Goal: Task Accomplishment & Management: Manage account settings

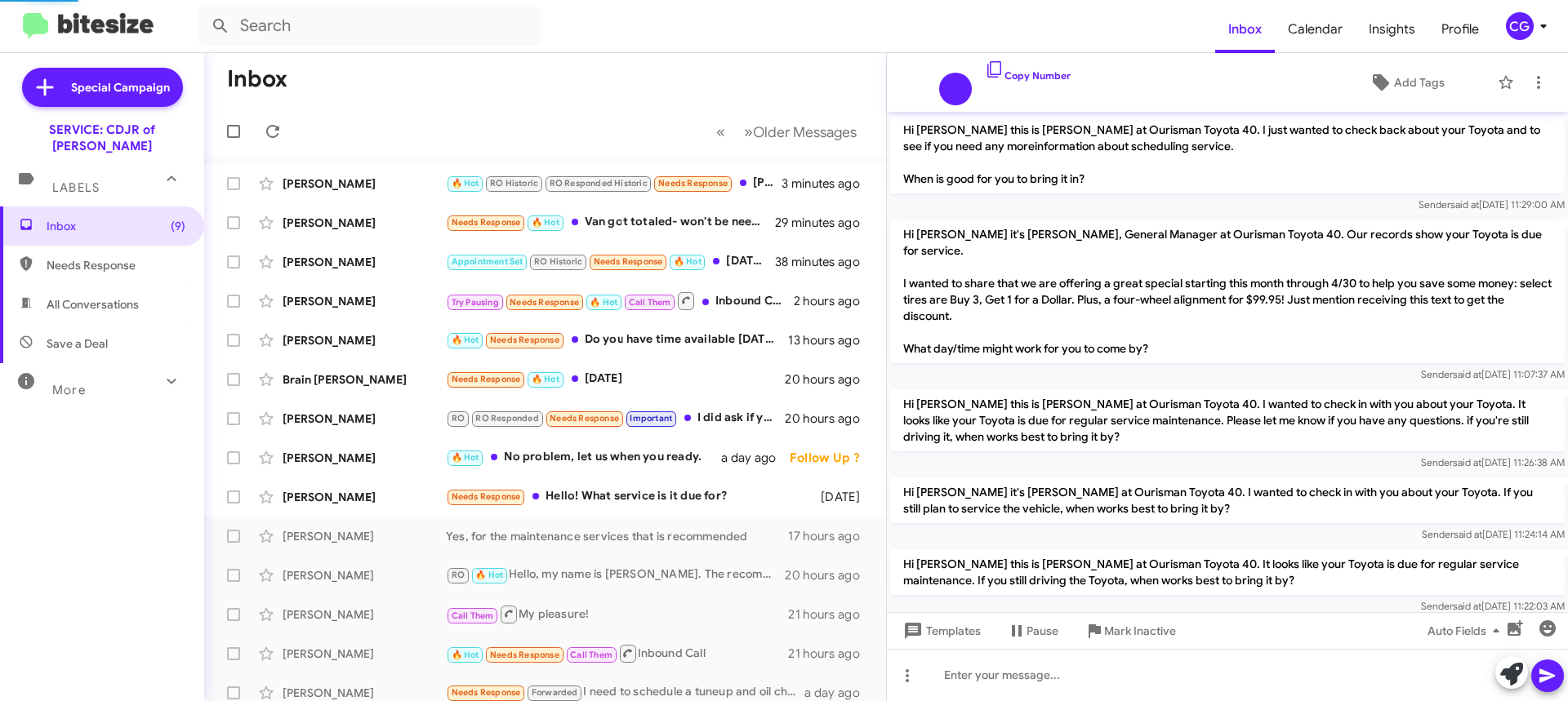
scroll to position [1047, 0]
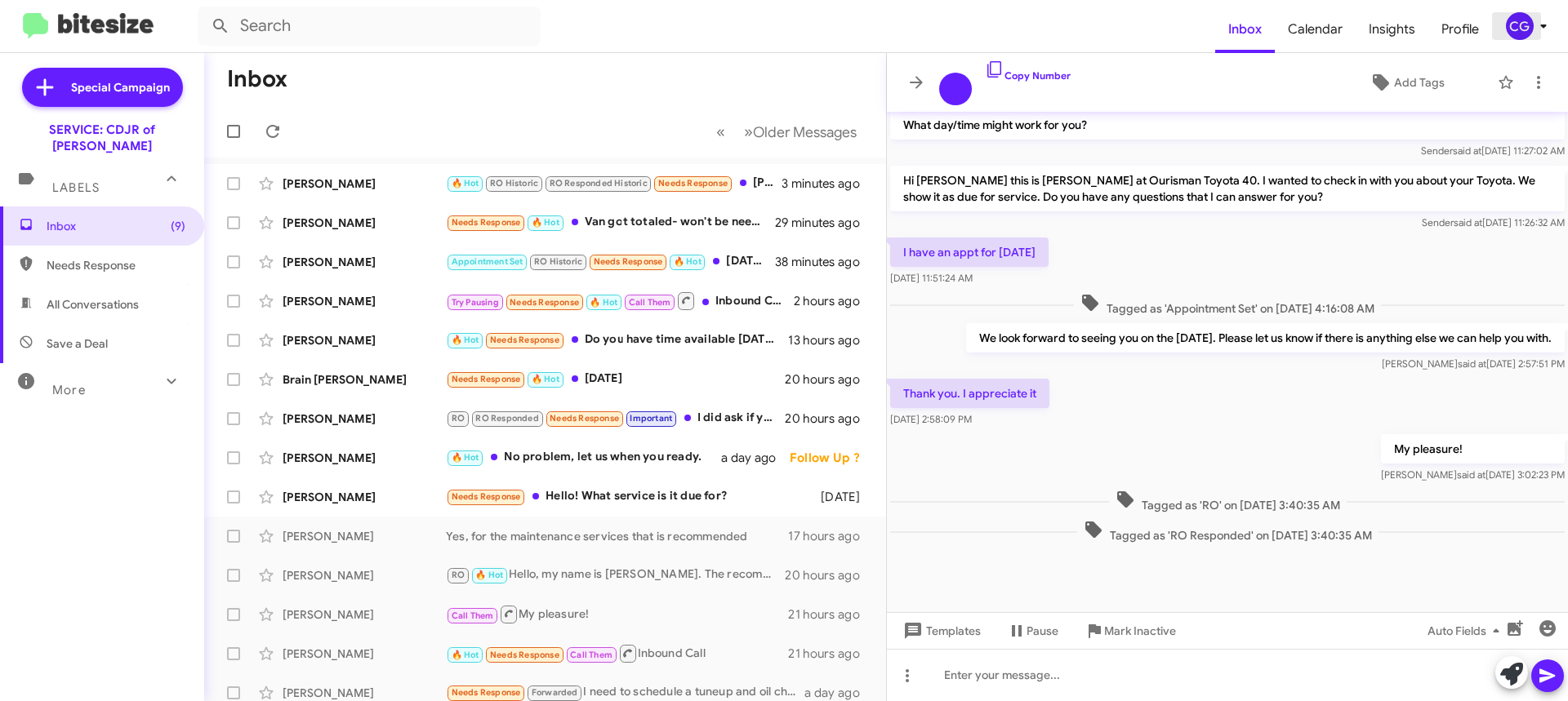
click at [1523, 22] on div "CG" at bounding box center [1519, 26] width 28 height 28
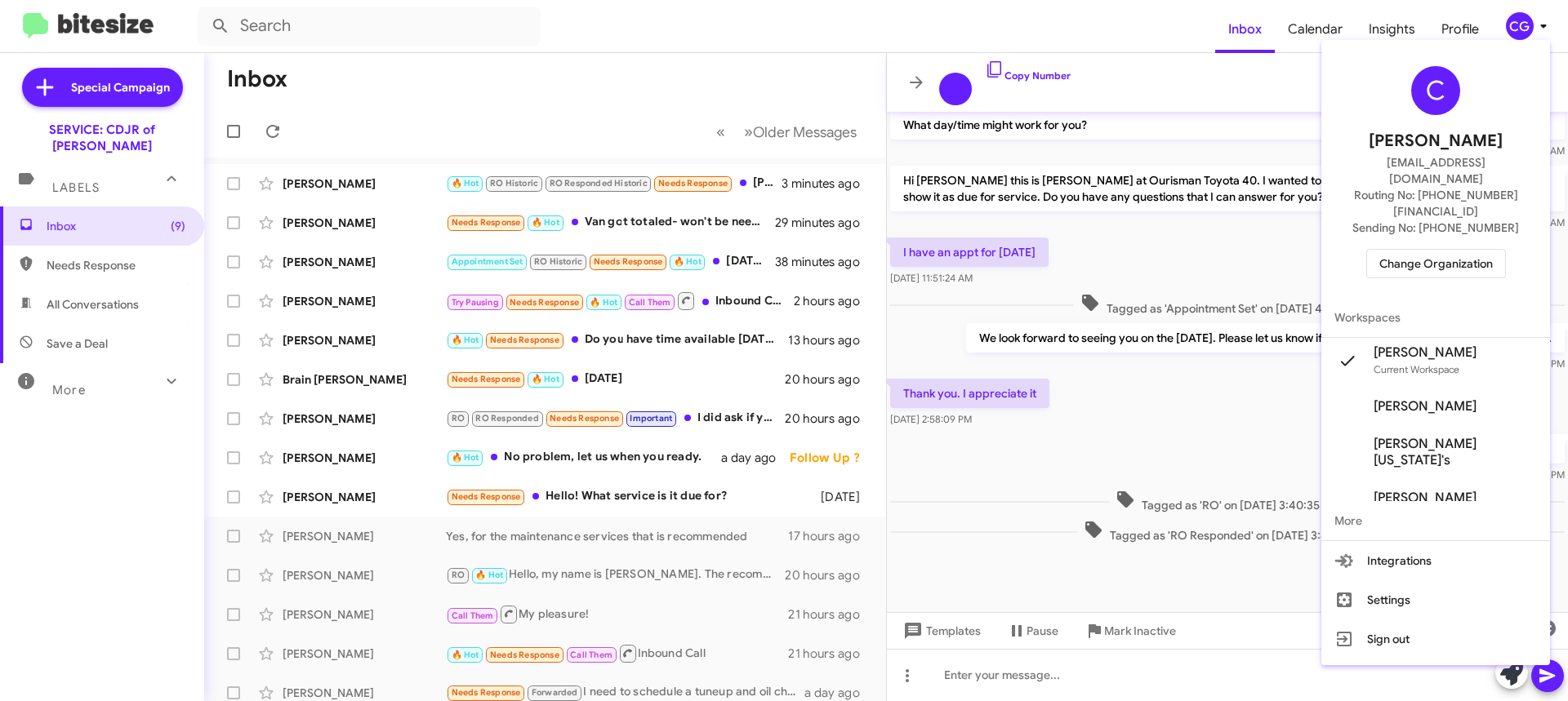
click at [1433, 250] on span "Change Organization" at bounding box center [1436, 263] width 114 height 28
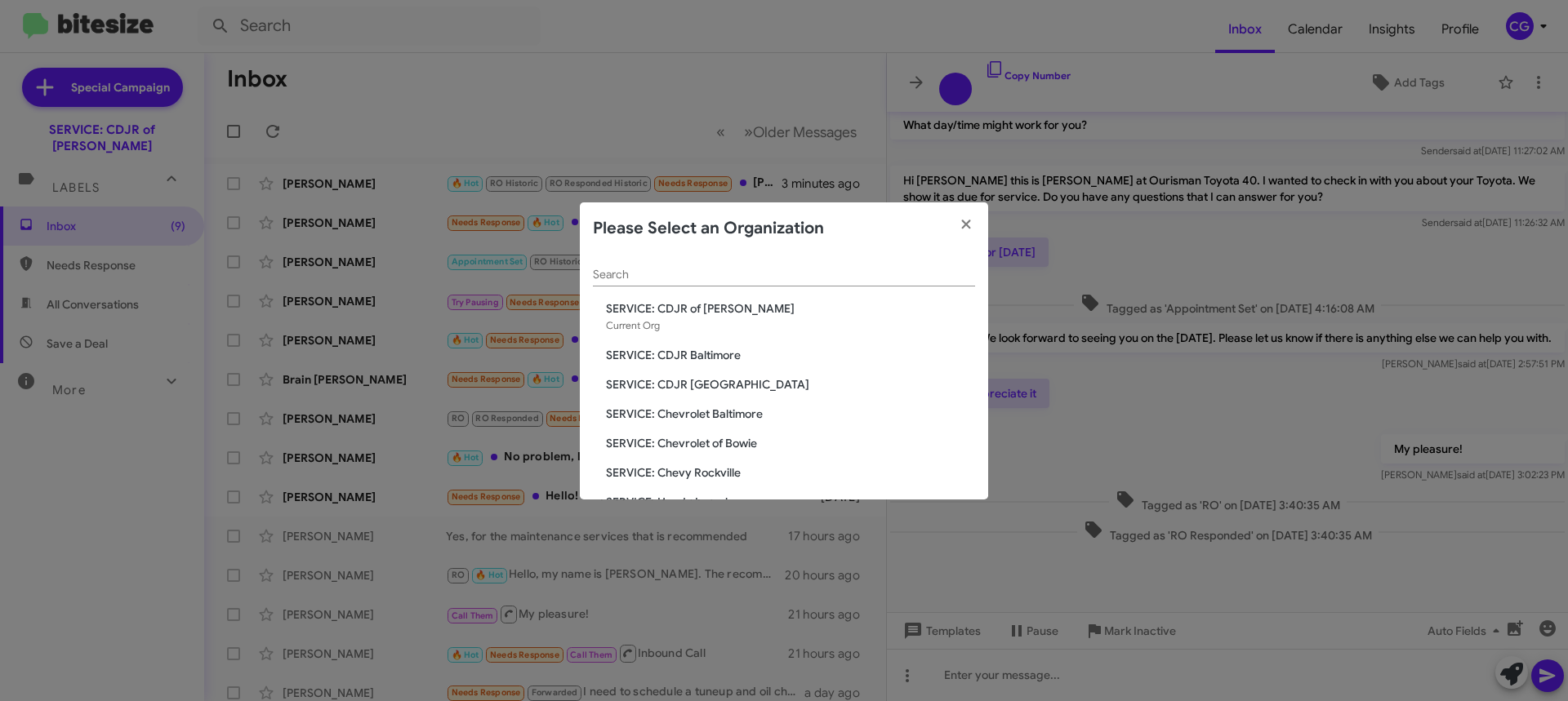
click at [741, 417] on span "SERVICE: Chevrolet Baltimore" at bounding box center [790, 414] width 369 height 16
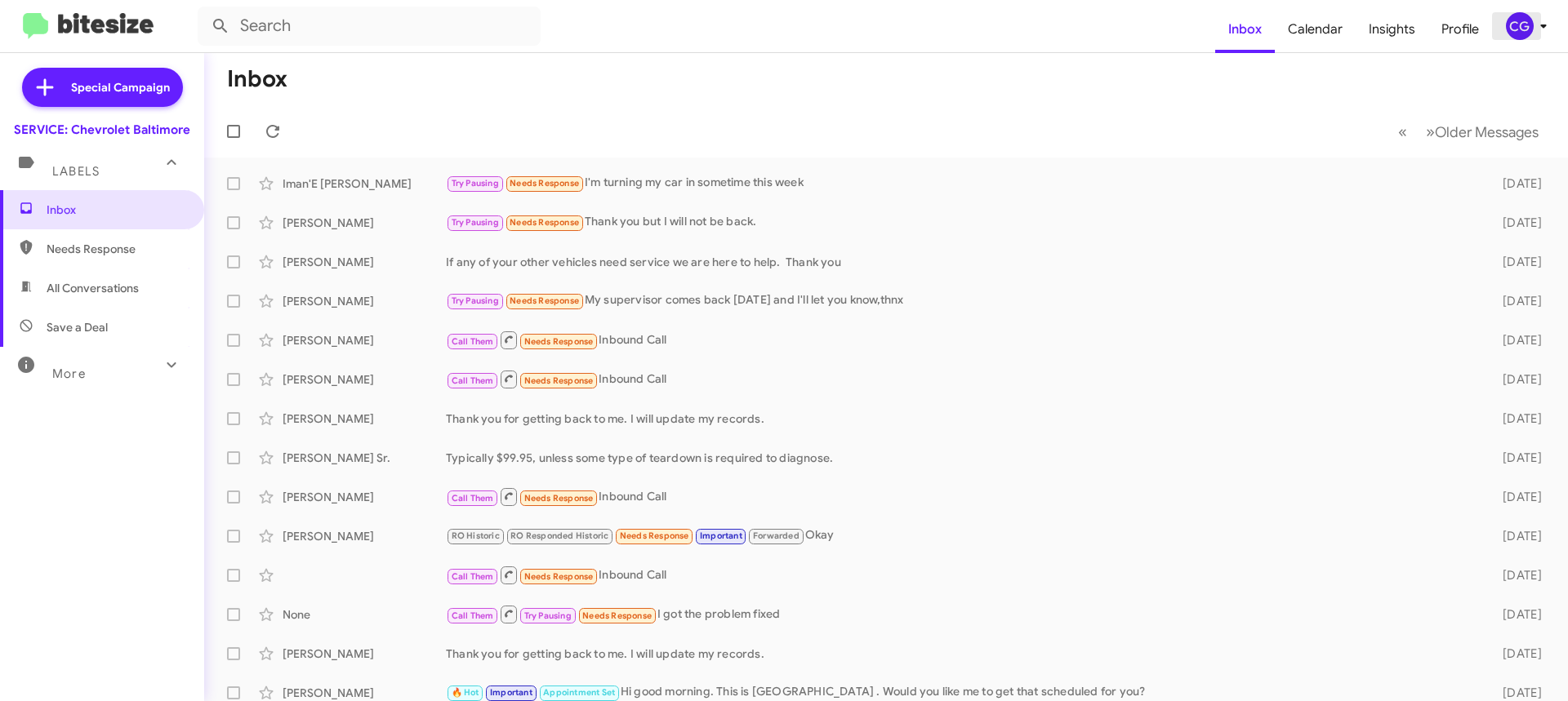
click at [1527, 32] on div "CG" at bounding box center [1519, 26] width 28 height 28
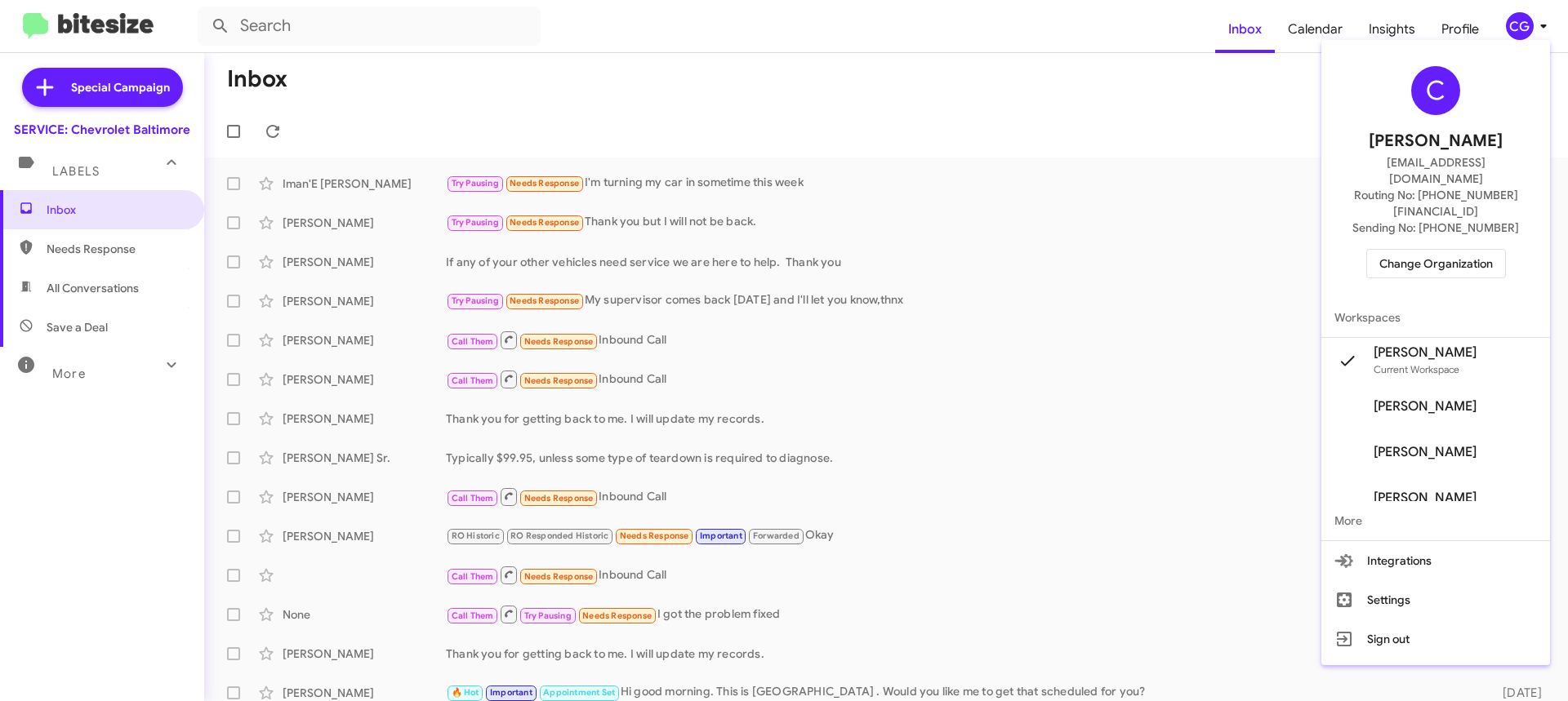
click at [1467, 250] on span "Change Organization" at bounding box center [1436, 263] width 114 height 28
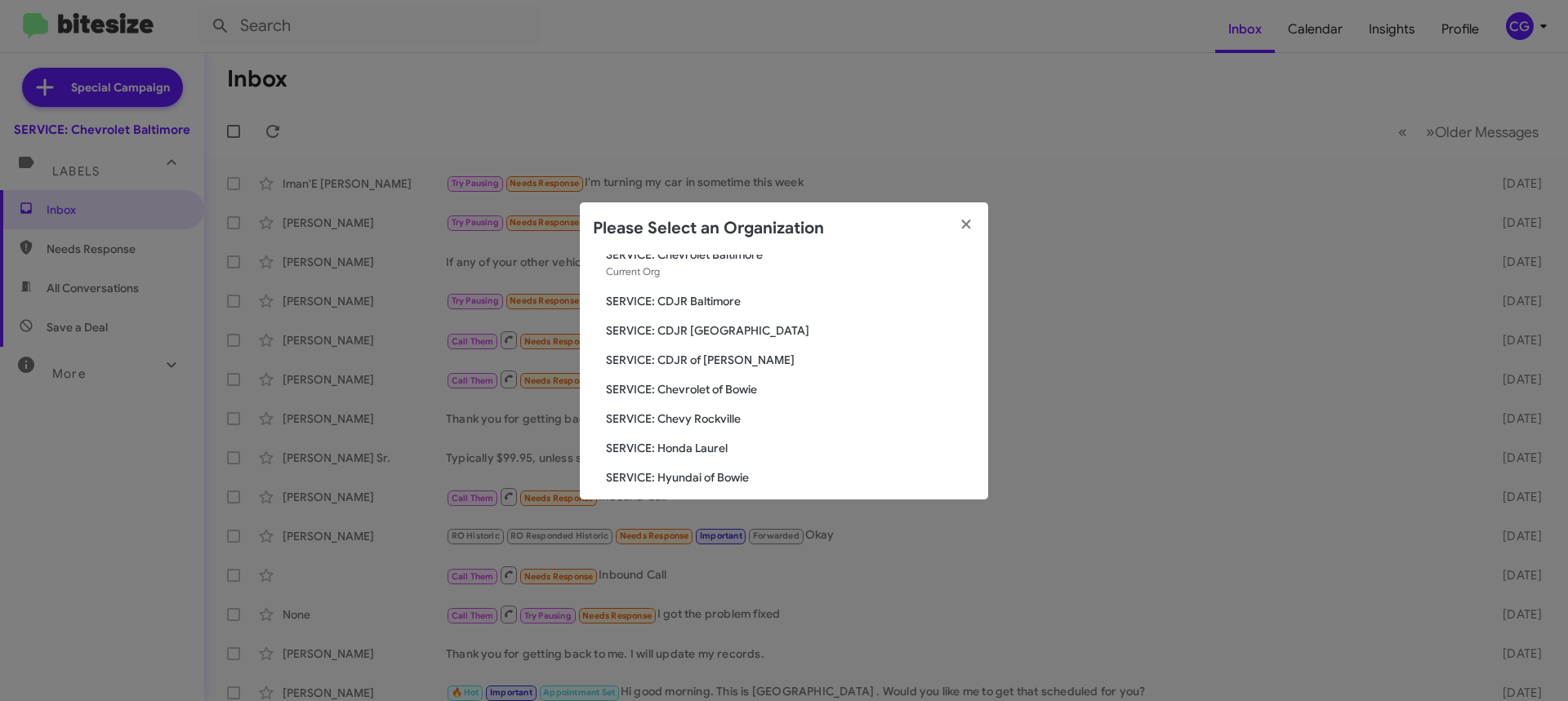
scroll to position [81, 0]
click at [727, 391] on span "SERVICE: Chevy Rockville" at bounding box center [790, 391] width 369 height 16
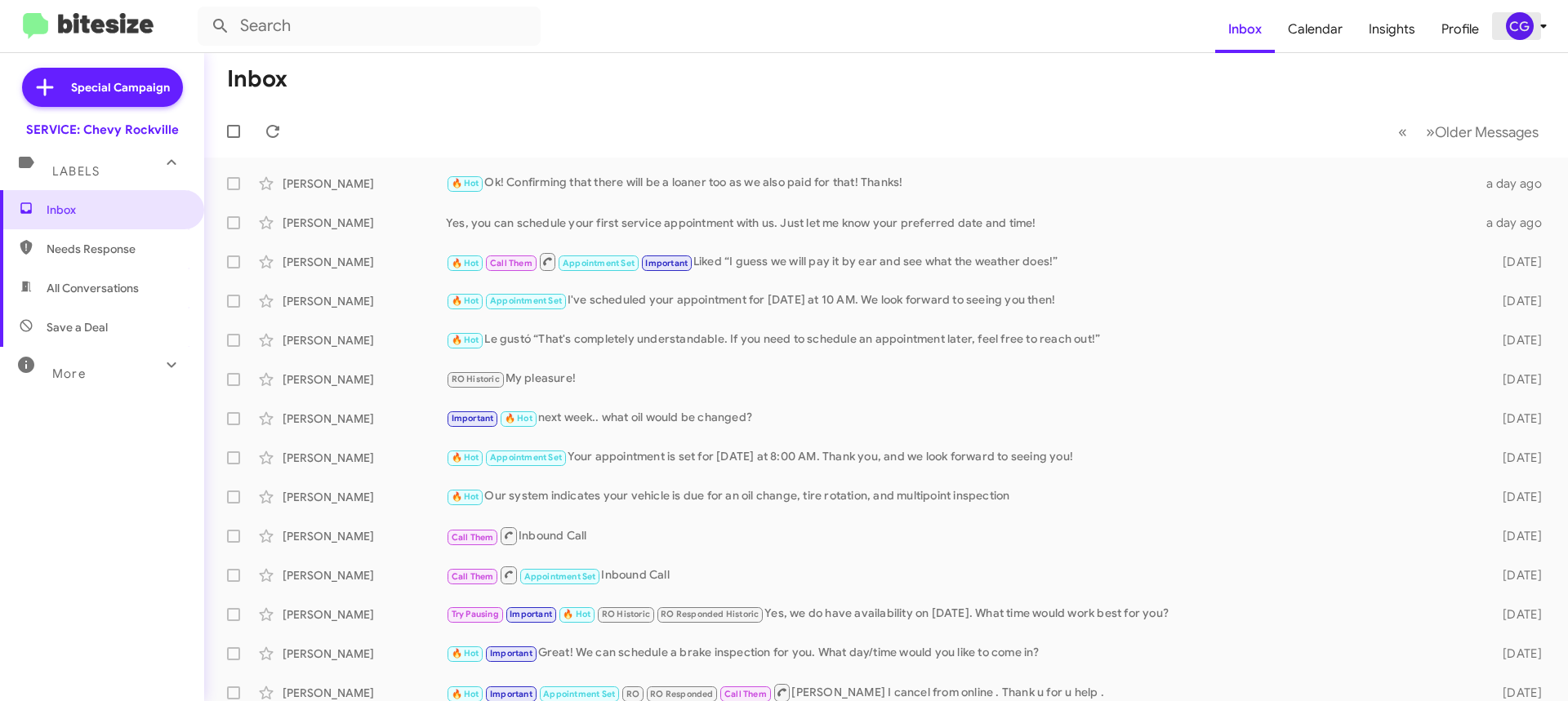
click at [1531, 26] on div "CG" at bounding box center [1519, 26] width 28 height 28
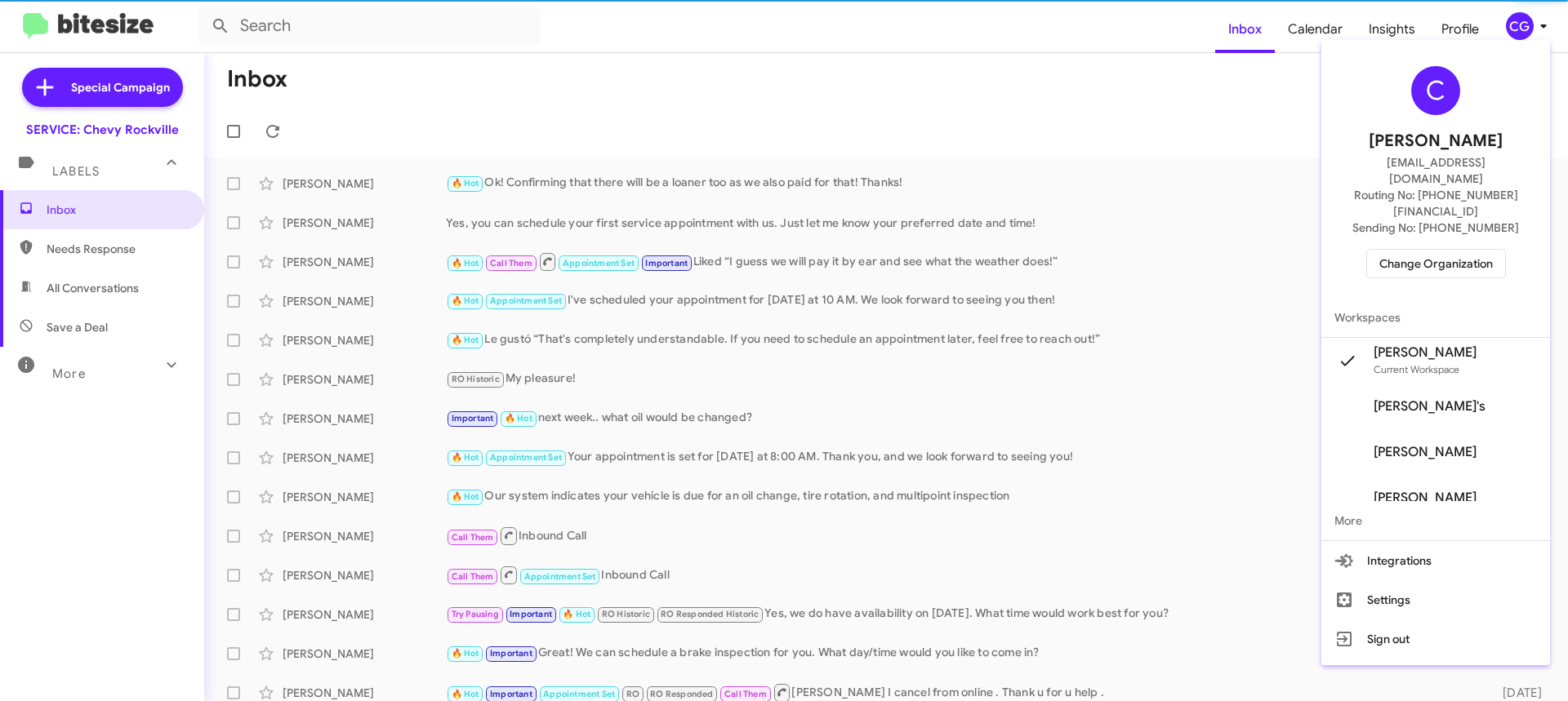
click at [1423, 250] on span "Change Organization" at bounding box center [1436, 263] width 114 height 28
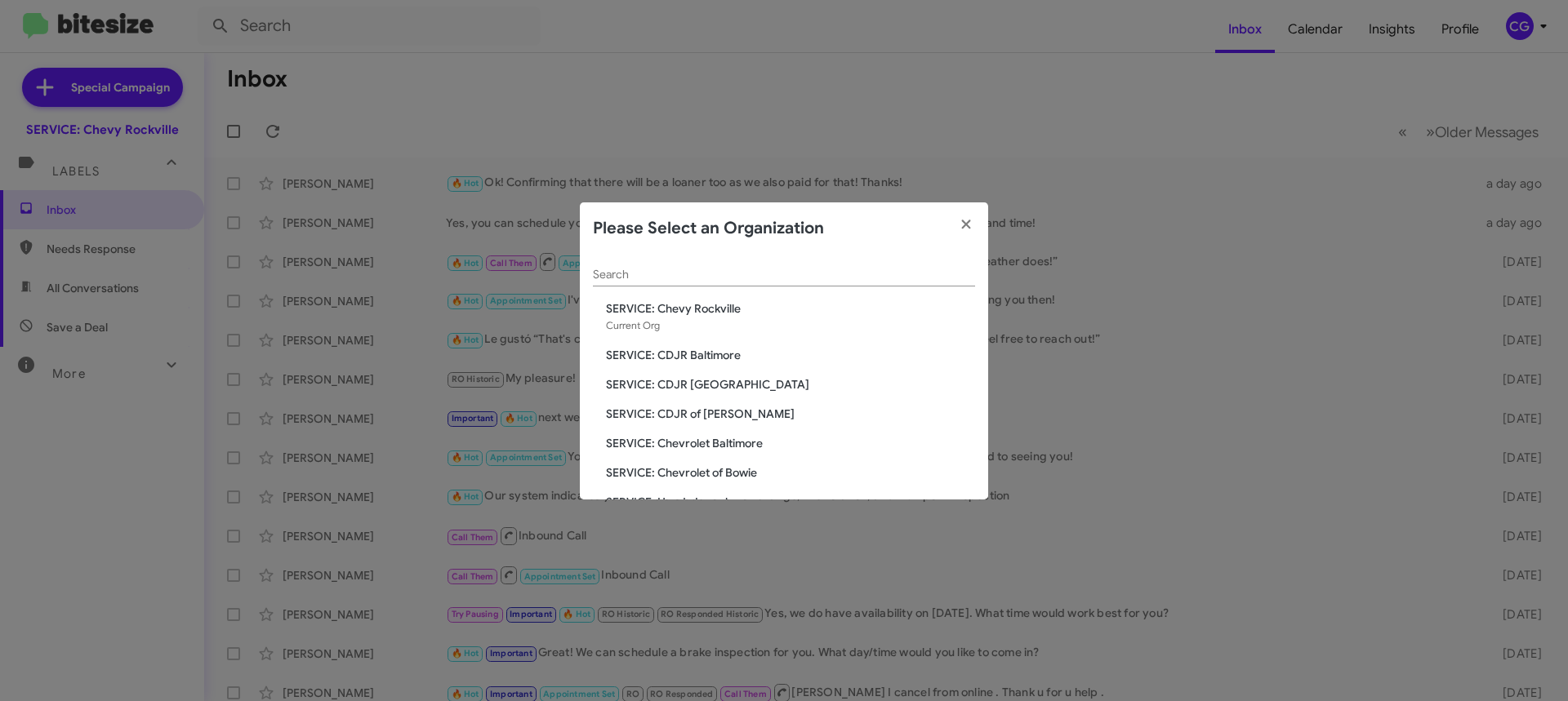
scroll to position [81, 0]
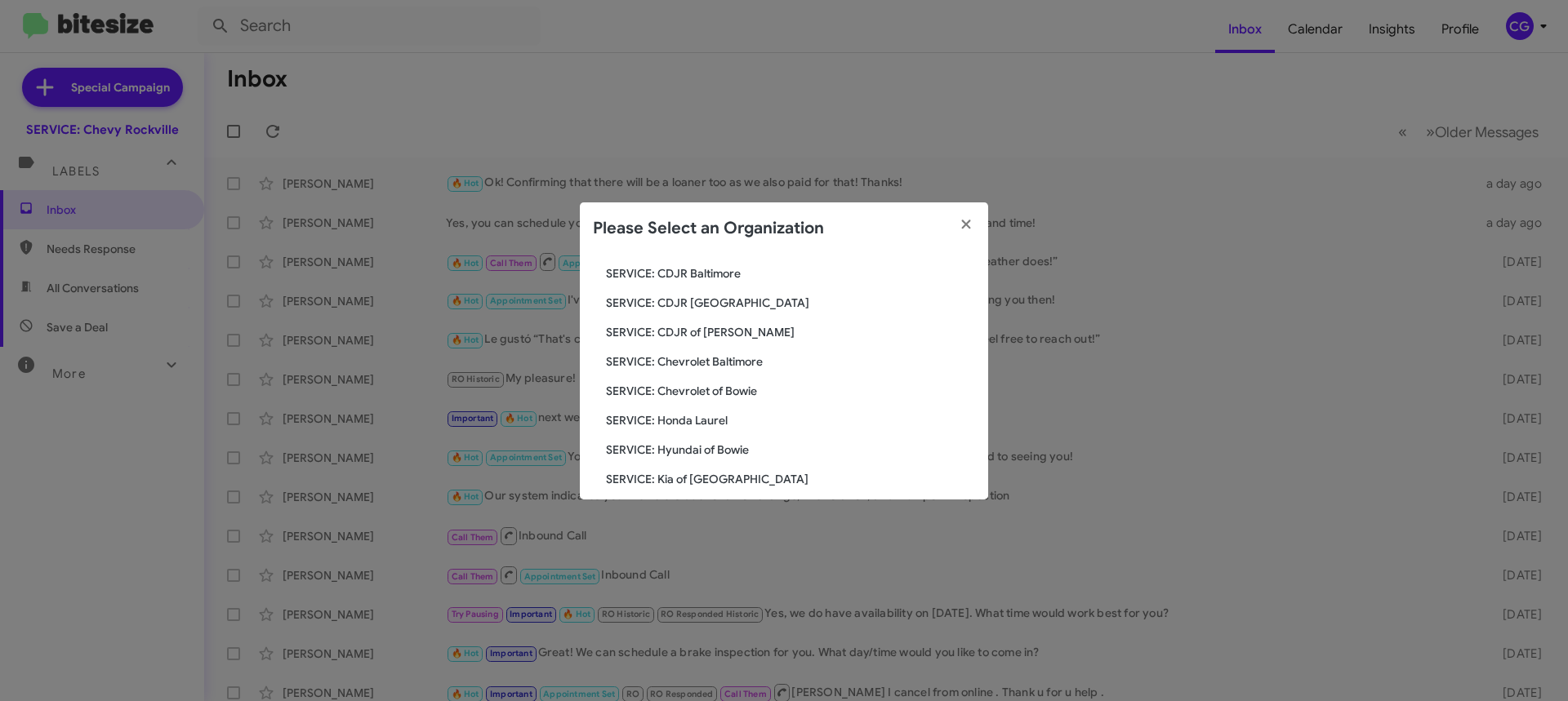
click at [747, 387] on span "SERVICE: Chevrolet of Bowie" at bounding box center [790, 391] width 369 height 16
click at [716, 413] on span "SERVICE: Honda Laurel" at bounding box center [790, 420] width 369 height 16
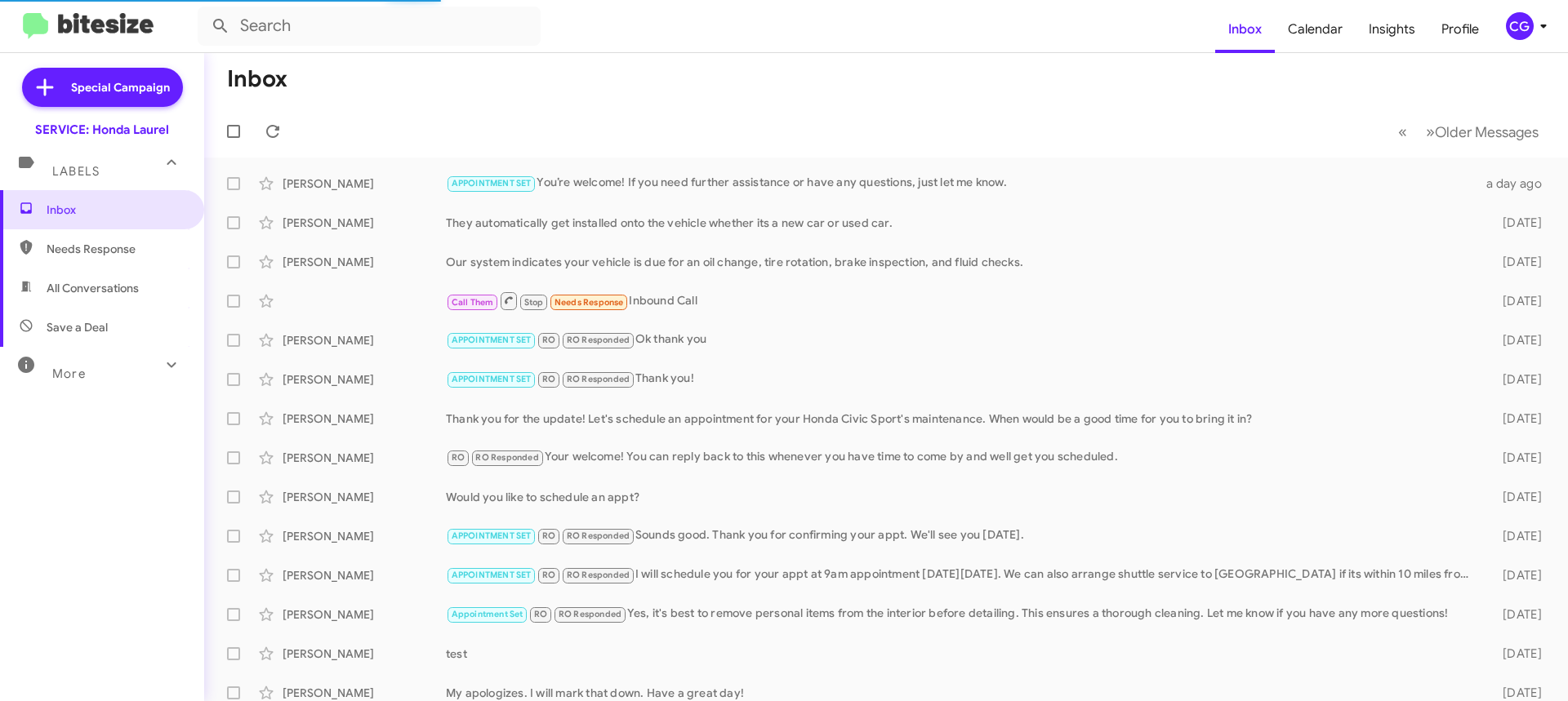
click at [1510, 25] on div "CG" at bounding box center [1519, 26] width 28 height 28
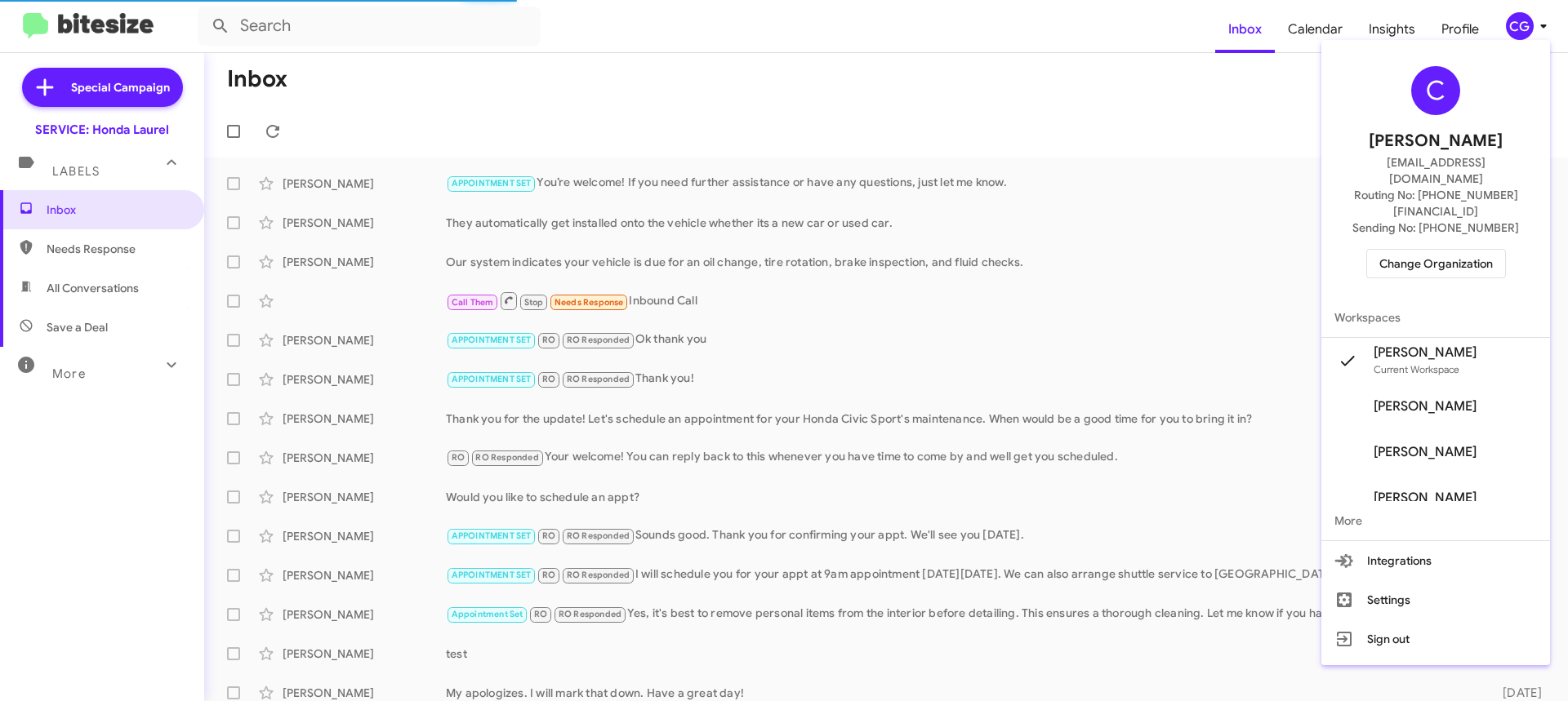
click at [1492, 250] on span "Change Organization" at bounding box center [1436, 263] width 114 height 28
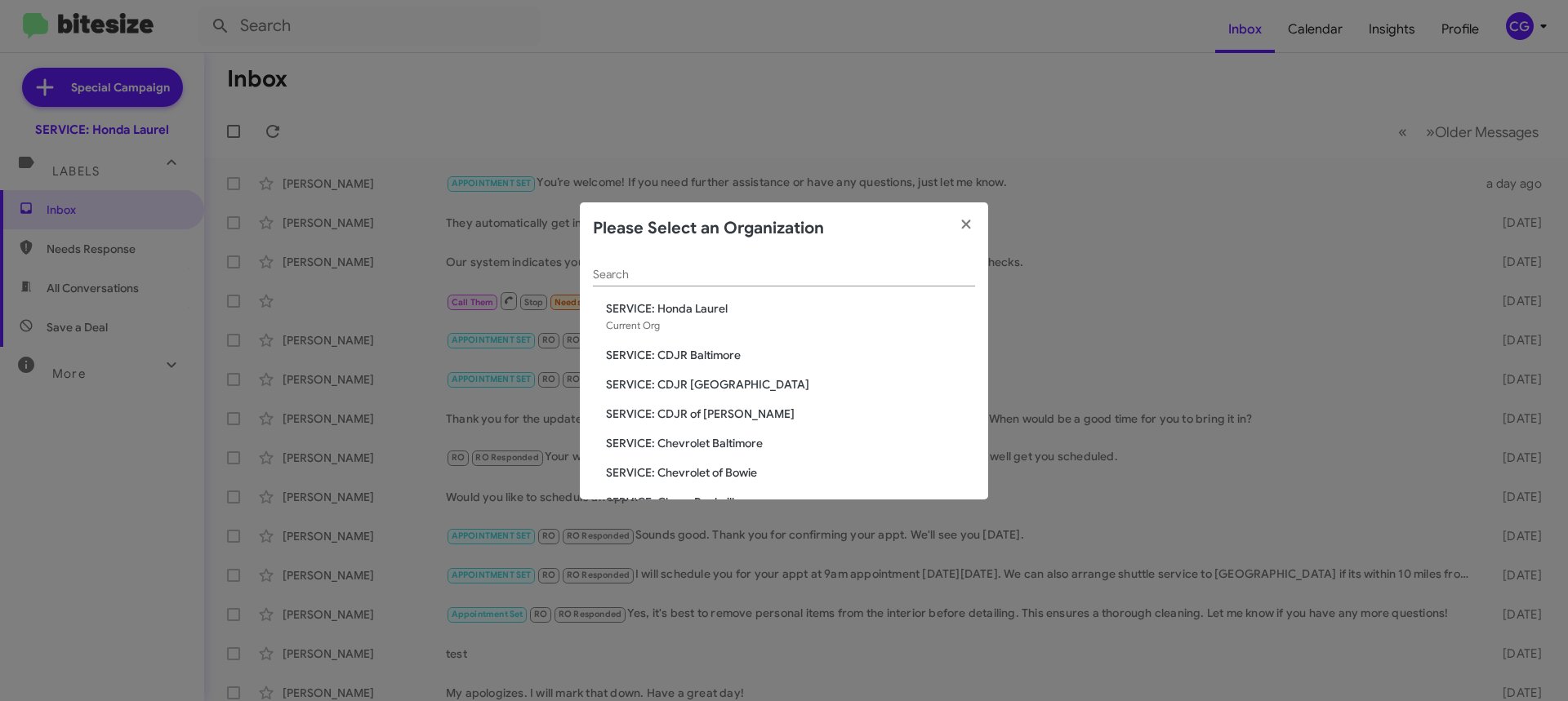
scroll to position [81, 0]
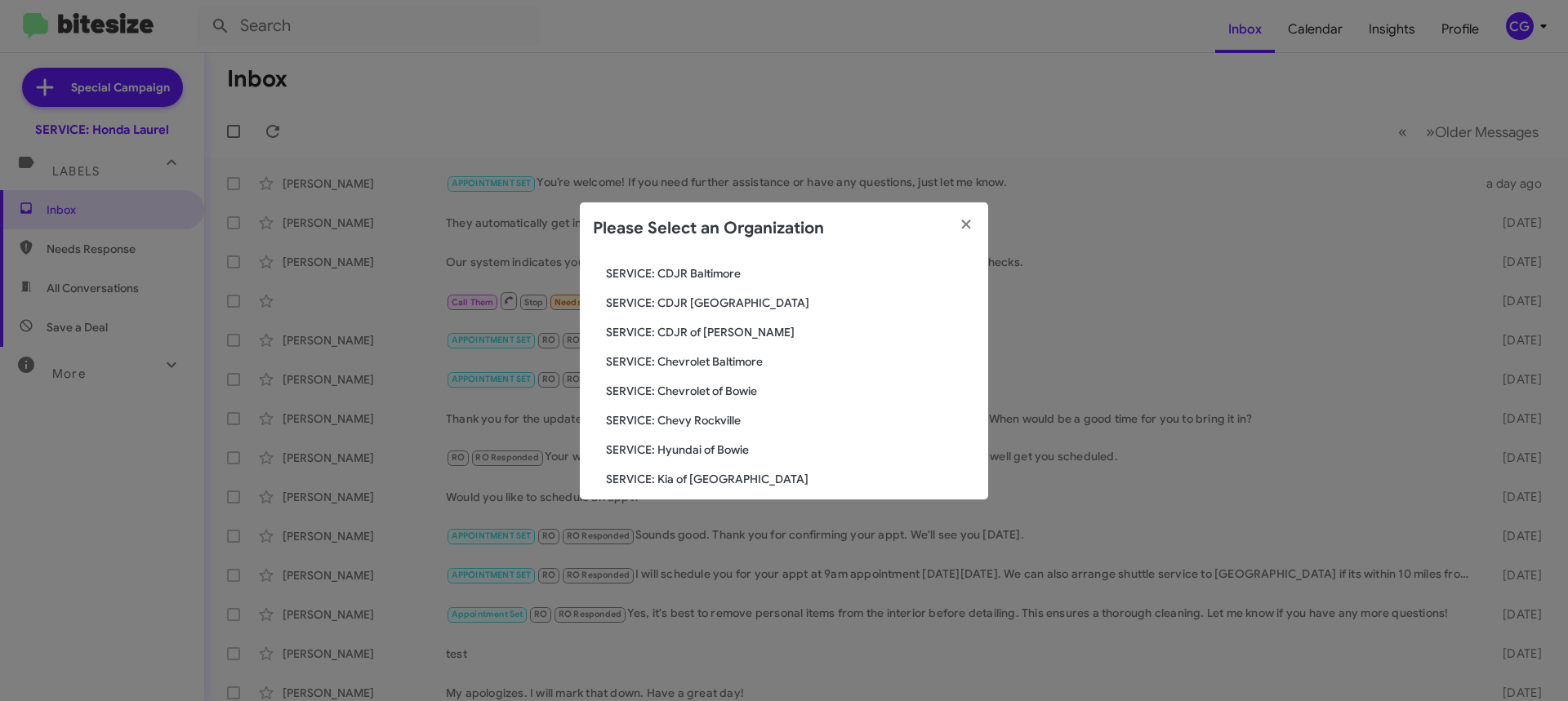
click at [704, 450] on span "SERVICE: Hyundai of Bowie" at bounding box center [790, 449] width 369 height 16
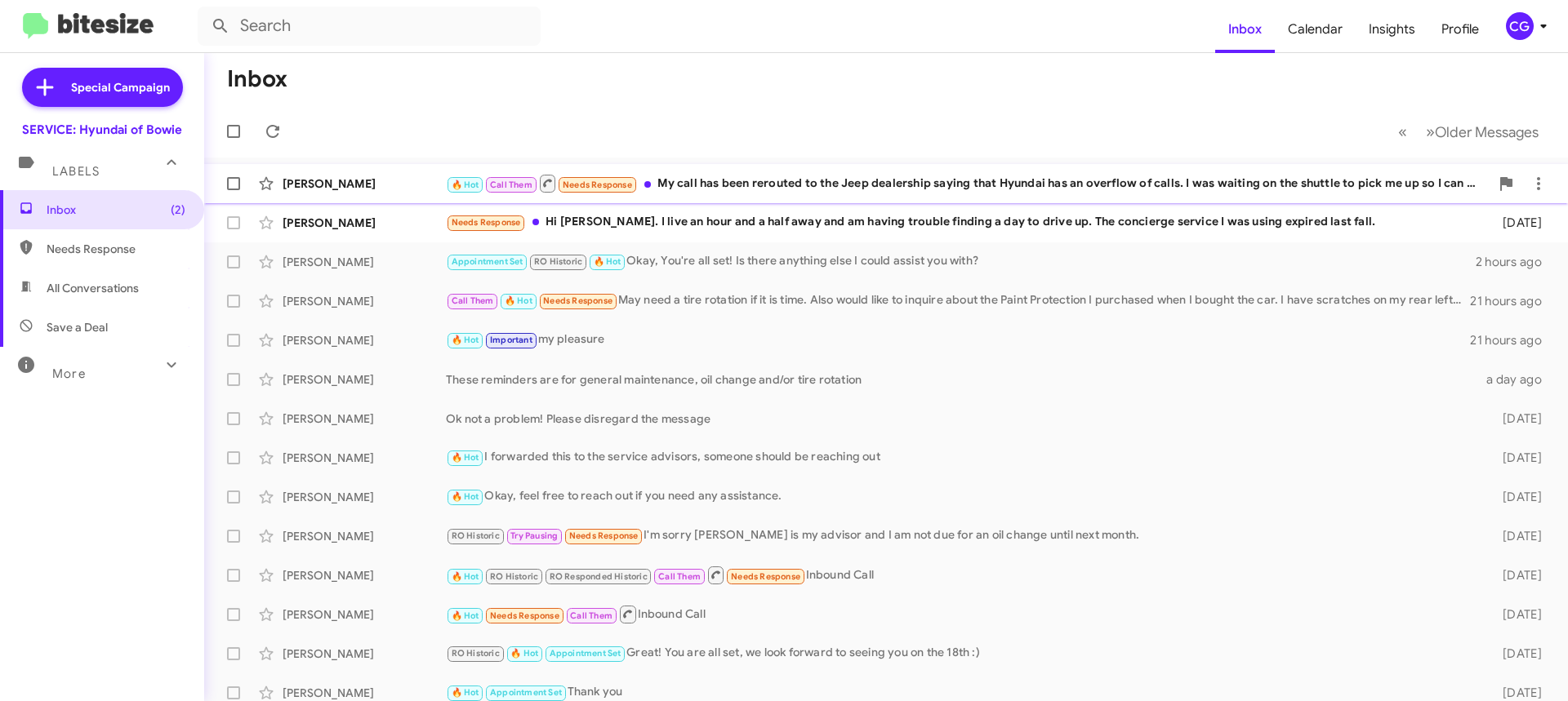
click at [730, 193] on div "🔥 Hot Call Them Needs Response My call has been rerouted to the Jeep dealership…" at bounding box center [968, 183] width 1044 height 21
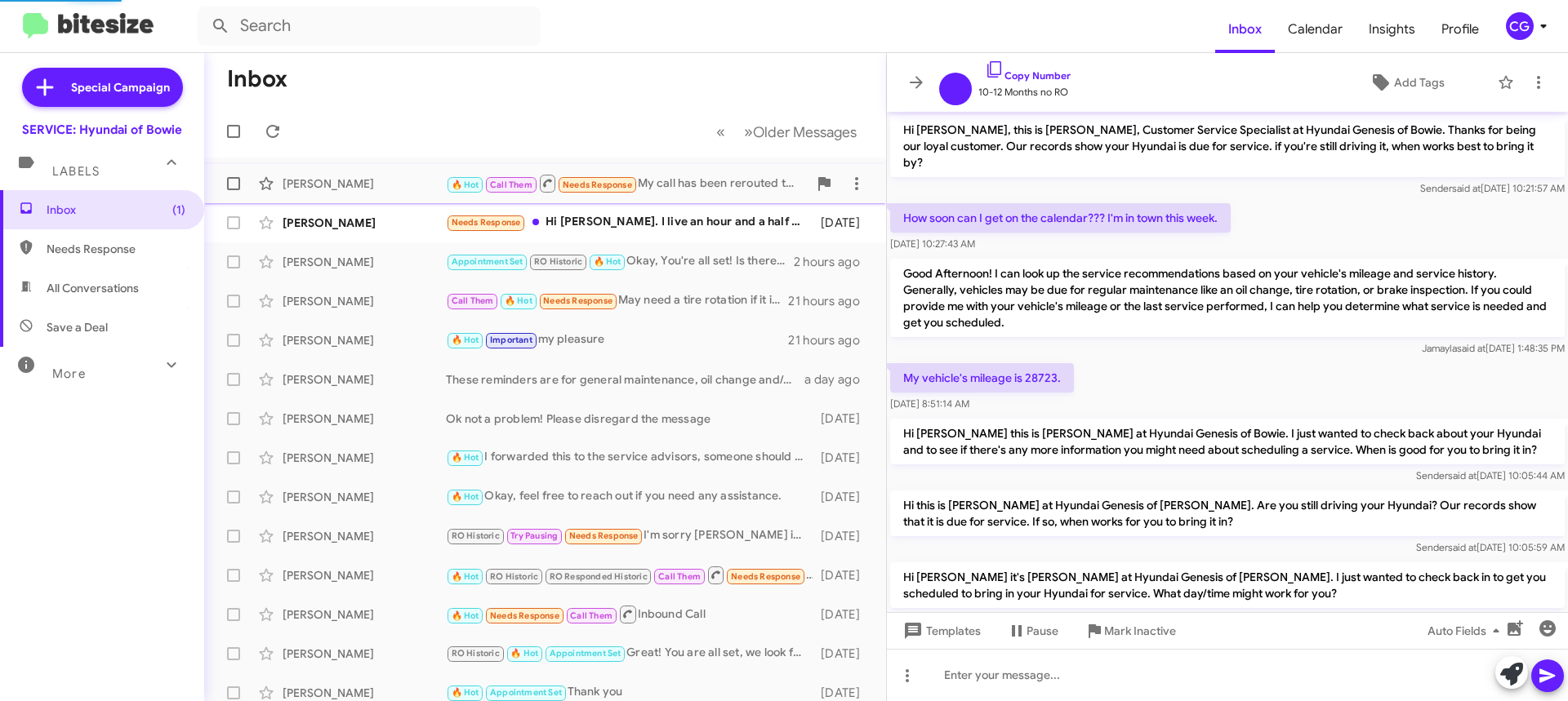
scroll to position [694, 0]
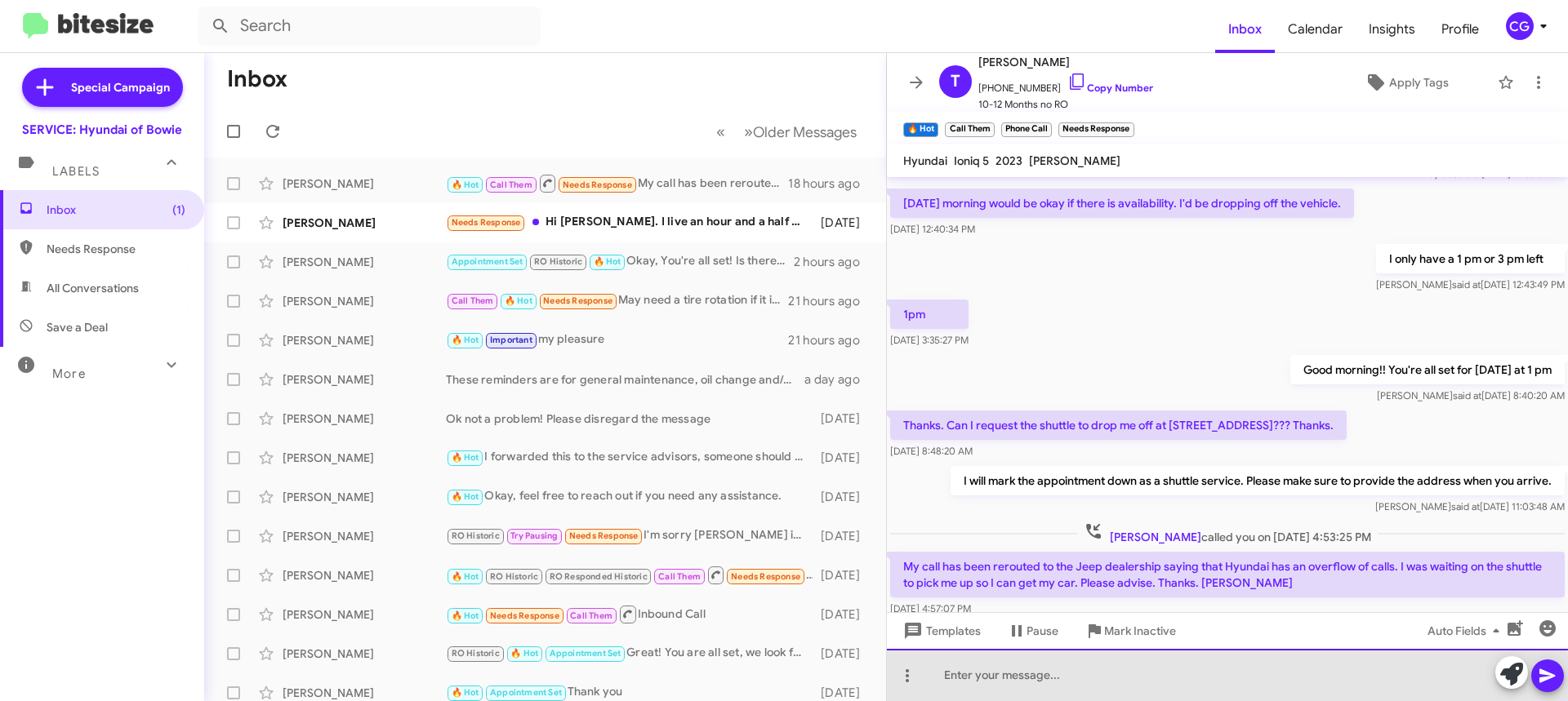
click at [1023, 684] on div at bounding box center [1228, 675] width 682 height 52
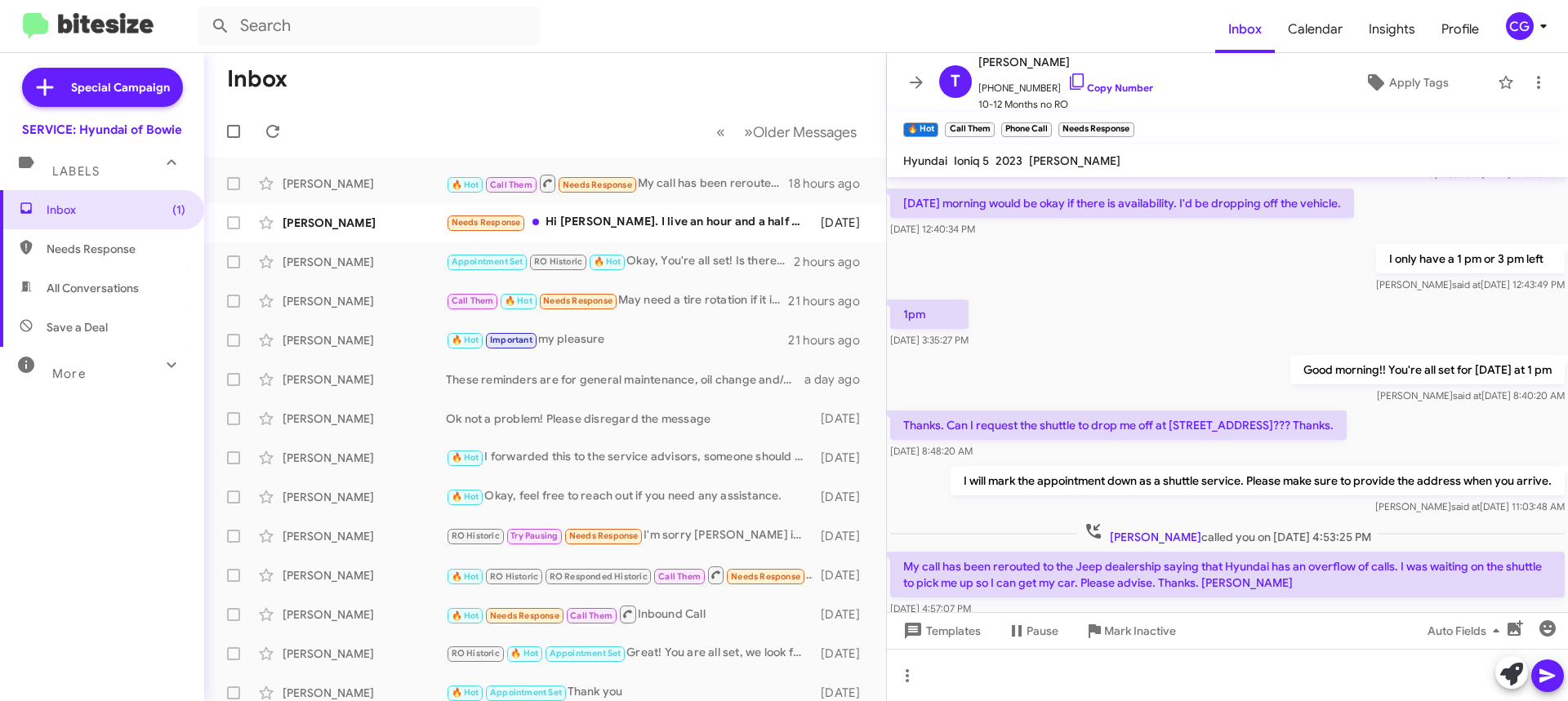
click at [914, 78] on icon at bounding box center [916, 83] width 20 height 20
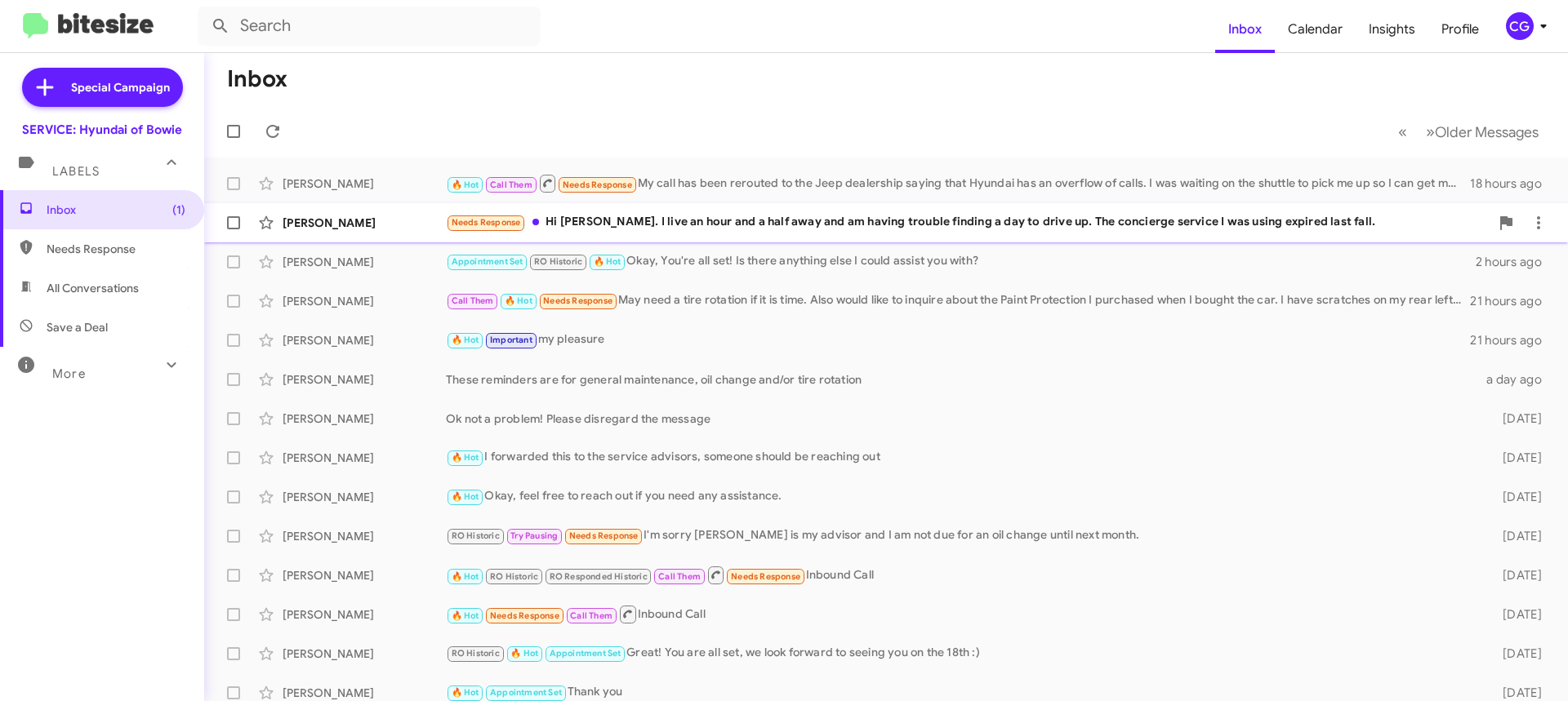
click at [750, 234] on div "Michael Harvey Needs Response Hi Mia. I live an hour and a half away and am hav…" at bounding box center [886, 223] width 1338 height 32
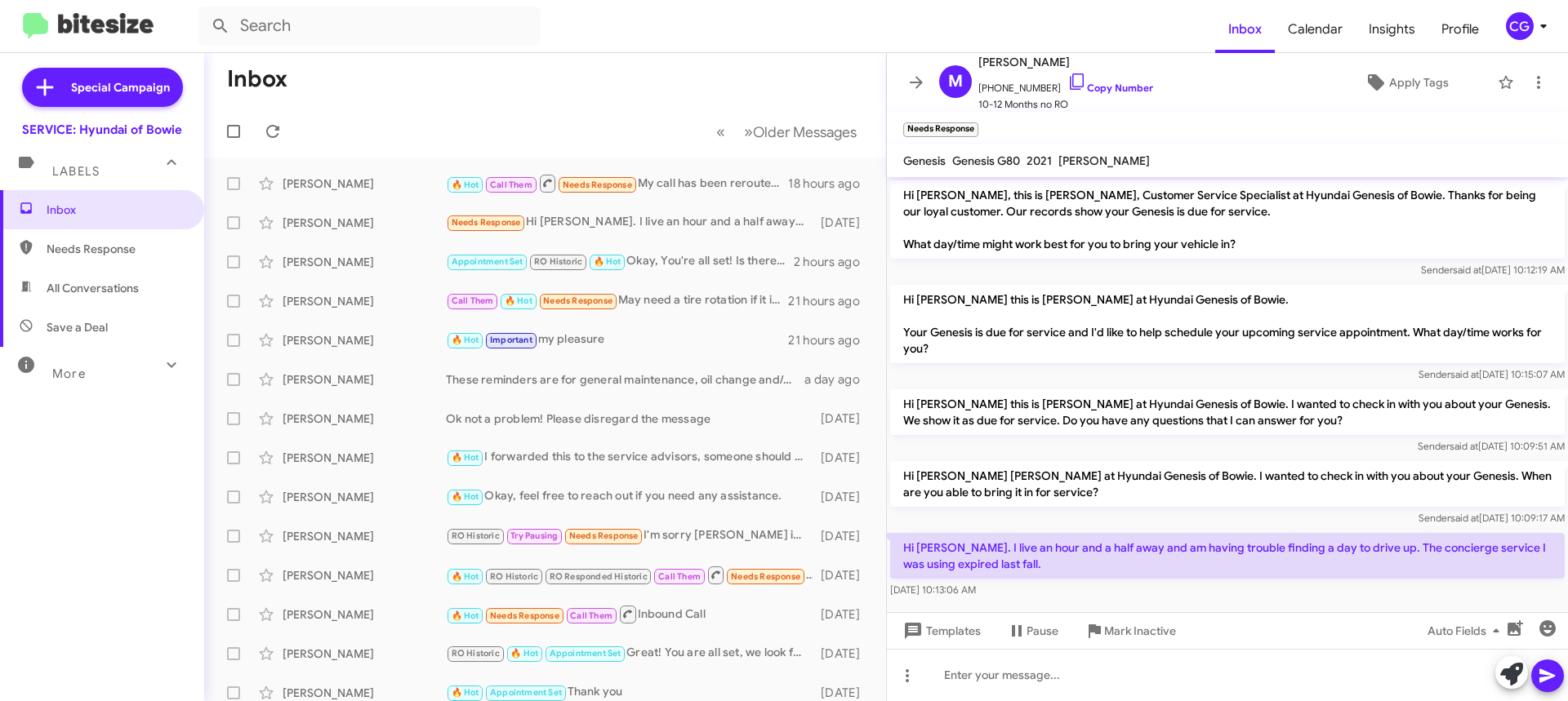
drag, startPoint x: 1523, startPoint y: 11, endPoint x: 1523, endPoint y: 23, distance: 12.0
click at [1523, 12] on mat-toolbar "Inbox Calendar Insights Profile CG" at bounding box center [784, 26] width 1568 height 52
click at [1523, 23] on div "CG" at bounding box center [1519, 26] width 28 height 28
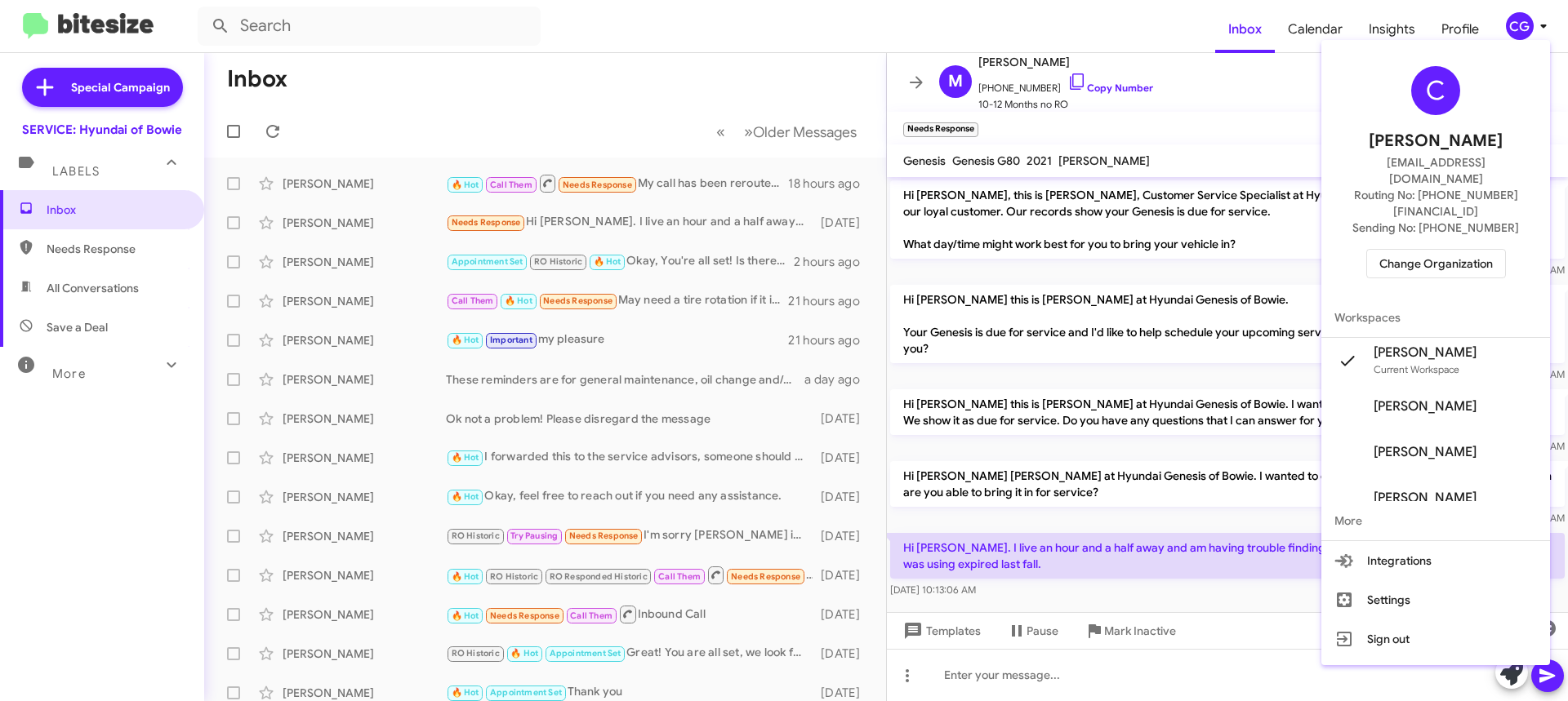
click at [1462, 250] on span "Change Organization" at bounding box center [1436, 263] width 114 height 28
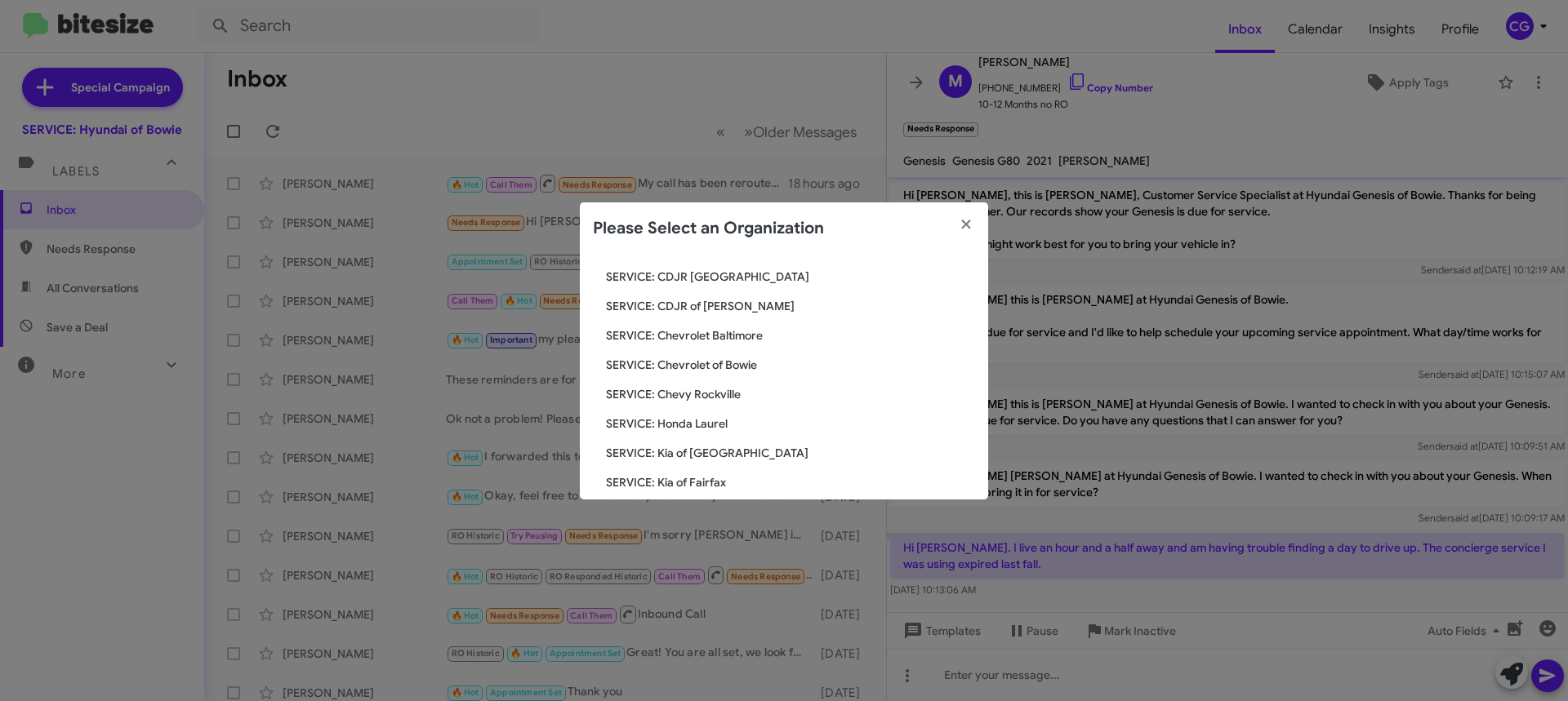
scroll to position [301, 0]
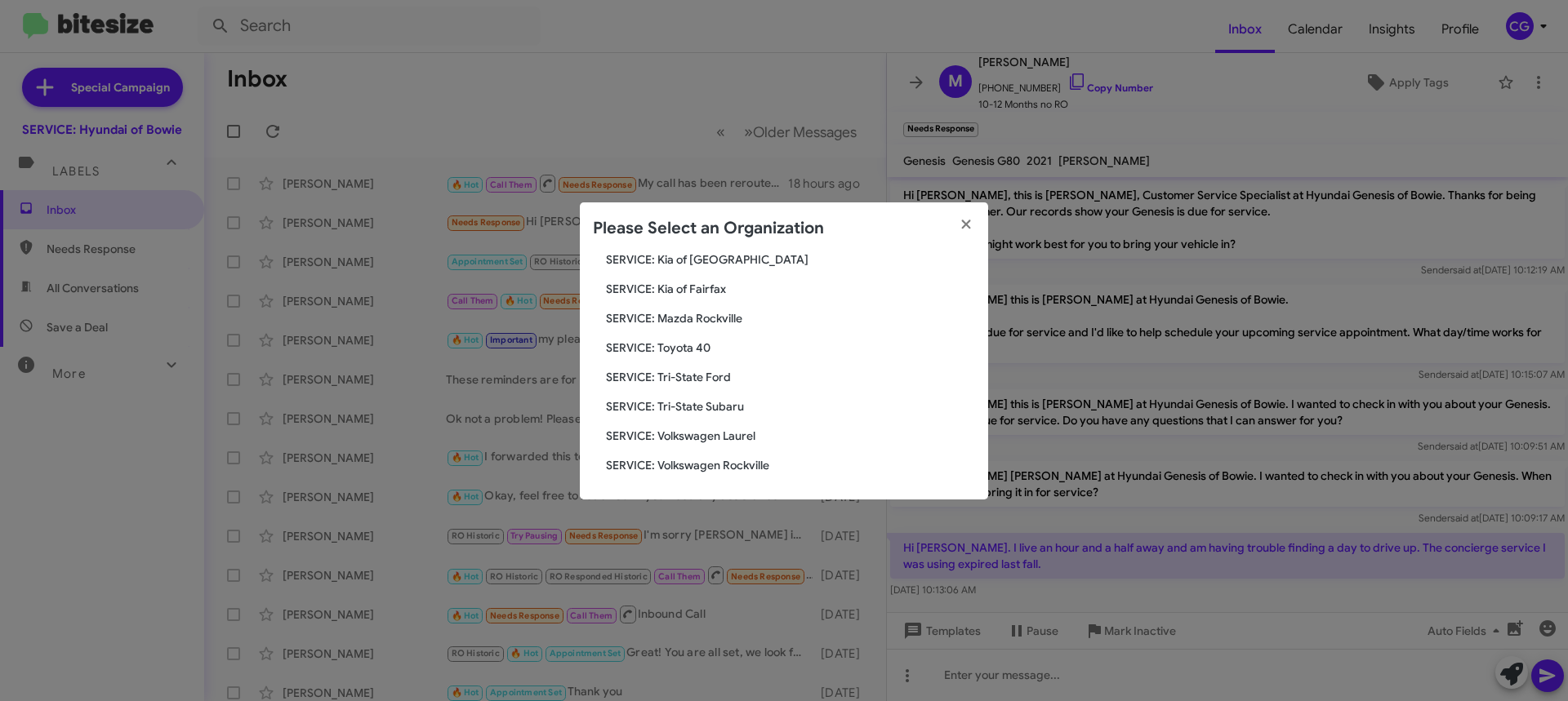
click at [723, 466] on span "SERVICE: Volkswagen Rockville" at bounding box center [790, 466] width 369 height 16
